Goal: Task Accomplishment & Management: Manage account settings

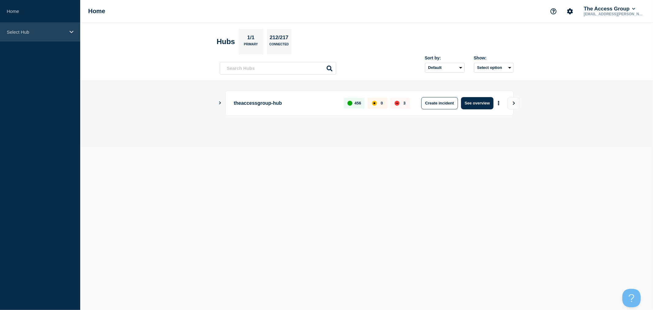
click at [22, 31] on p "Select Hub" at bounding box center [36, 31] width 59 height 5
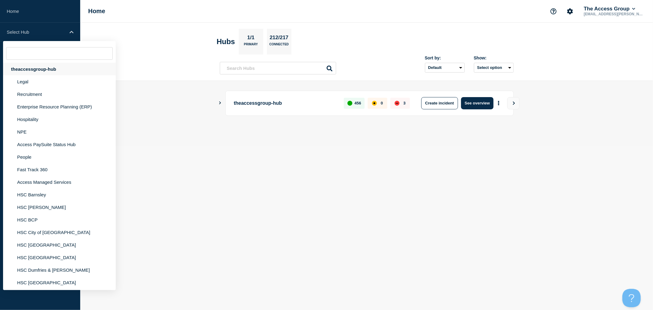
click at [33, 69] on div "theaccessgroup-hub" at bounding box center [59, 69] width 113 height 13
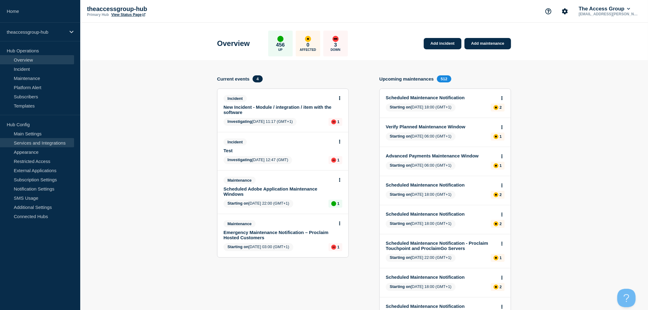
click at [35, 140] on link "Services and Integrations" at bounding box center [37, 142] width 74 height 9
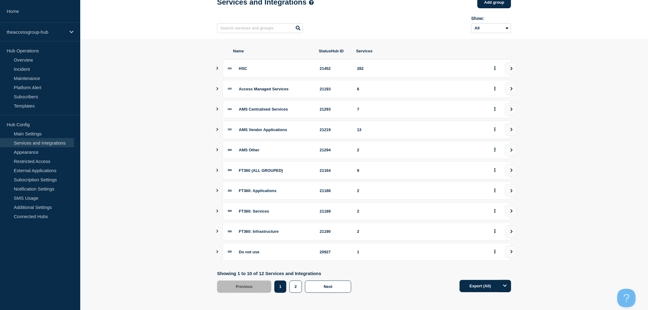
scroll to position [41, 0]
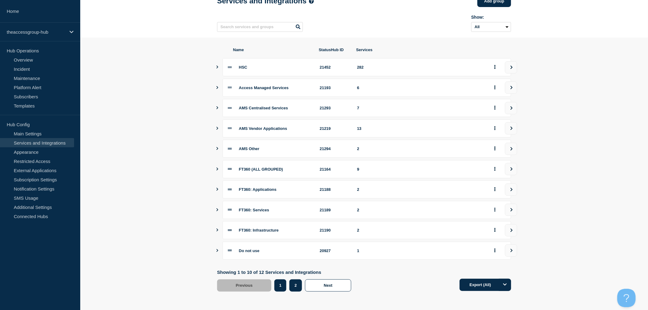
click at [296, 287] on button "2" at bounding box center [295, 285] width 13 height 12
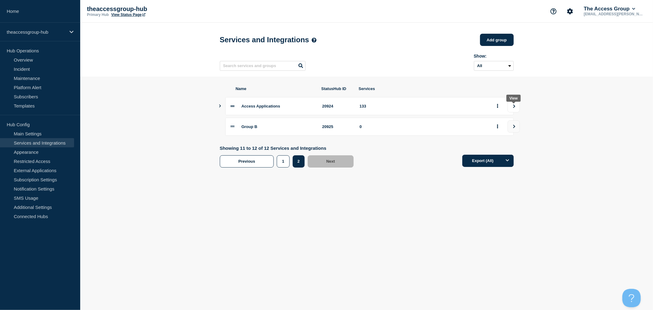
click at [515, 108] on icon "view group" at bounding box center [514, 106] width 4 height 4
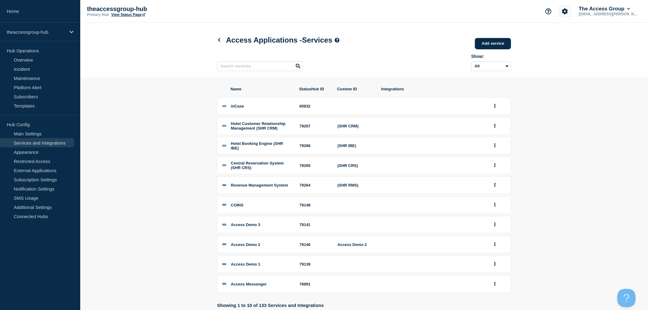
click at [567, 12] on icon "Account settings" at bounding box center [565, 11] width 6 height 6
click at [568, 36] on link "Team Members" at bounding box center [567, 35] width 32 height 5
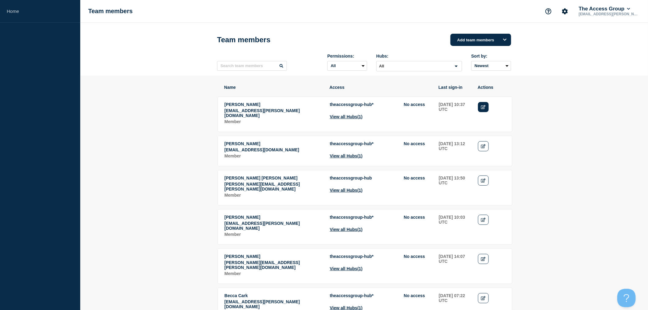
click at [482, 109] on icon "Edit" at bounding box center [483, 107] width 5 height 4
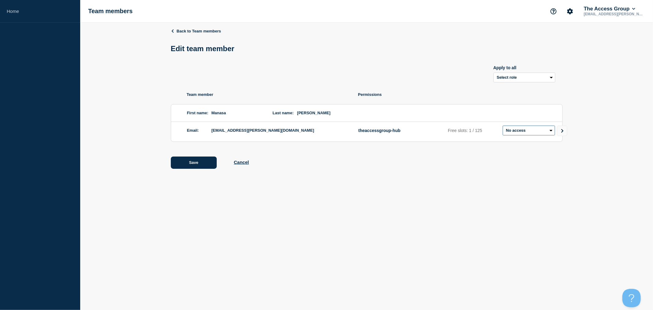
click at [548, 133] on select "Admin Manager Editor No access" at bounding box center [529, 131] width 52 height 10
select select "6"
click at [503, 127] on select "Admin Manager Editor No access" at bounding box center [529, 131] width 52 height 10
click at [187, 160] on button "Save" at bounding box center [194, 162] width 46 height 12
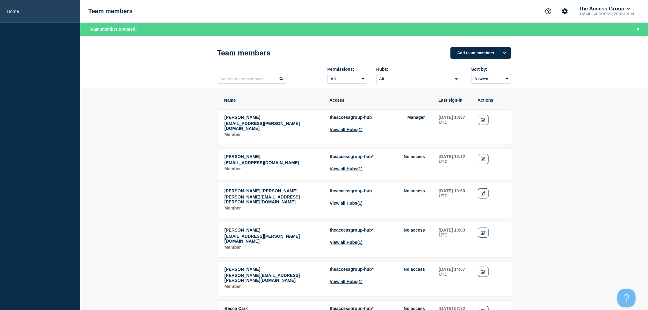
click at [25, 17] on link "Home" at bounding box center [40, 11] width 80 height 23
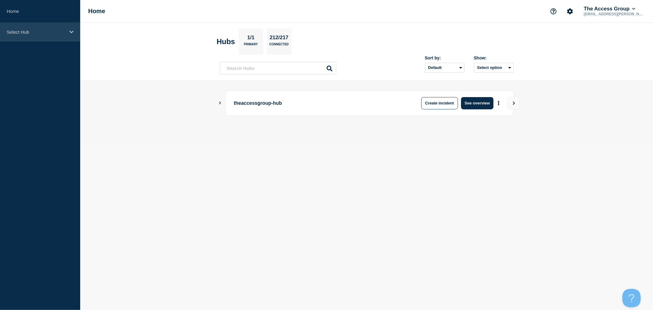
click at [33, 35] on div "Select Hub" at bounding box center [40, 32] width 80 height 19
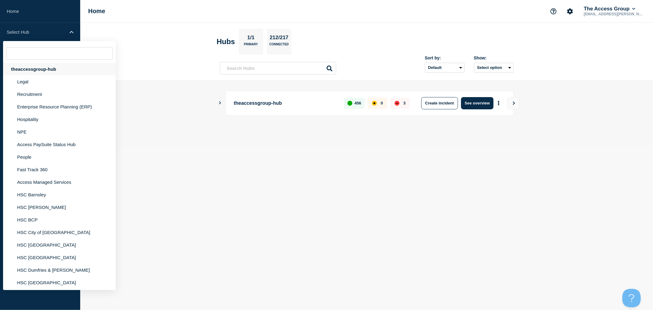
click at [37, 70] on div "theaccessgroup-hub" at bounding box center [59, 69] width 113 height 13
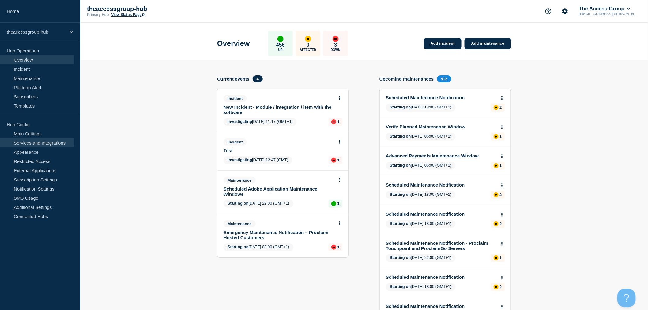
click at [45, 144] on link "Services and Integrations" at bounding box center [37, 142] width 74 height 9
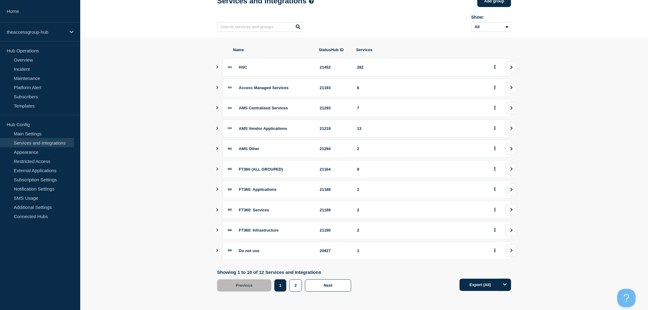
scroll to position [41, 0]
click at [297, 286] on button "2" at bounding box center [295, 285] width 13 height 12
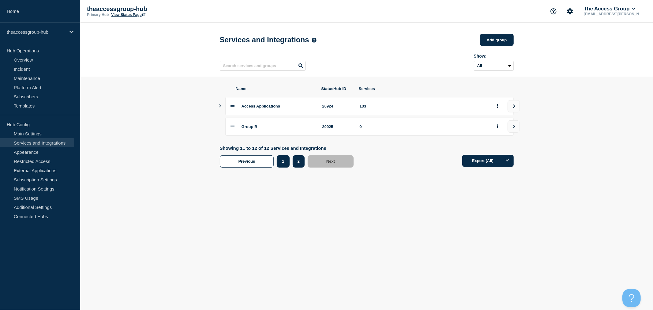
click at [279, 160] on button "1" at bounding box center [283, 161] width 13 height 12
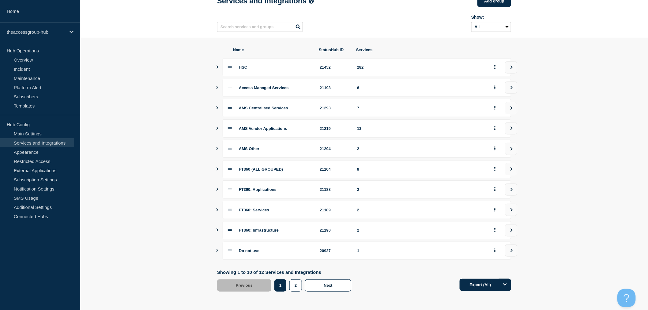
scroll to position [41, 0]
click at [295, 288] on button "2" at bounding box center [295, 285] width 13 height 12
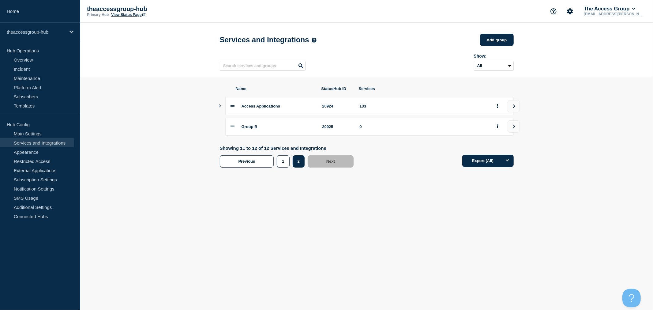
click at [246, 108] on span "Access Applications" at bounding box center [261, 106] width 39 height 5
click at [220, 107] on icon "Show services" at bounding box center [220, 105] width 2 height 3
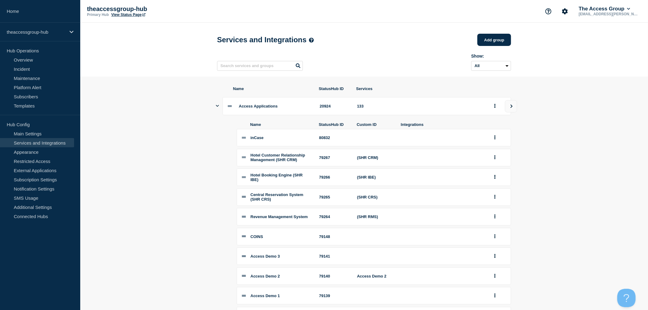
click at [220, 109] on div "Access Applications 20924 133" at bounding box center [364, 106] width 294 height 18
click at [215, 110] on section "Name StatusHub ID Services Access Applications 20924 133 Name StatusHub ID Cust…" at bounding box center [364, 246] width 568 height 338
click at [217, 107] on icon "Show services" at bounding box center [217, 106] width 3 height 2
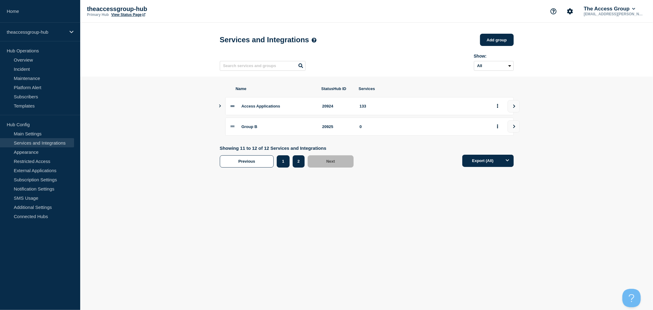
click at [283, 167] on button "1" at bounding box center [283, 161] width 13 height 12
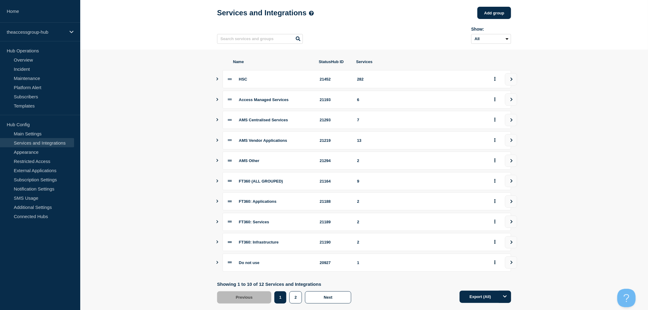
scroll to position [41, 0]
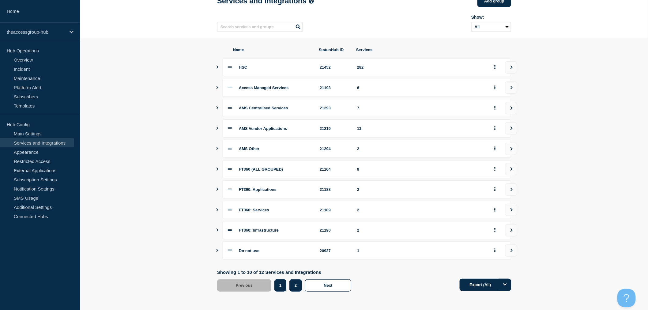
click at [296, 286] on button "2" at bounding box center [295, 285] width 13 height 12
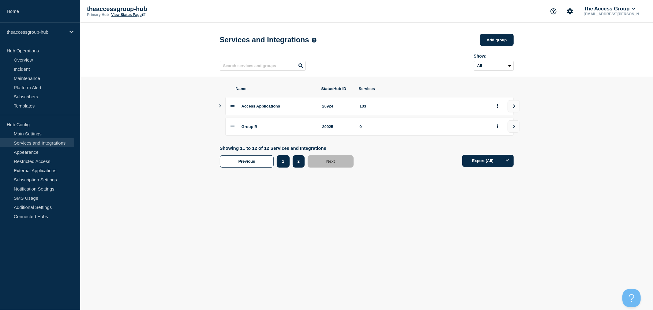
click at [286, 161] on button "1" at bounding box center [283, 161] width 13 height 12
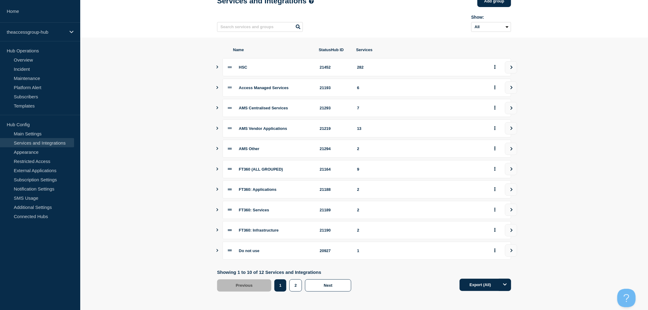
scroll to position [41, 0]
click at [295, 288] on button "2" at bounding box center [295, 285] width 13 height 12
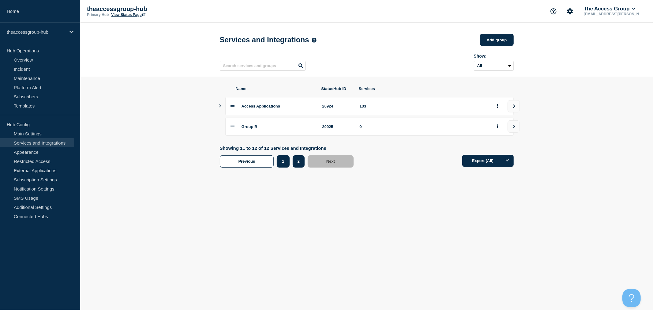
click at [282, 163] on button "1" at bounding box center [283, 161] width 13 height 12
